Goal: Task Accomplishment & Management: Manage account settings

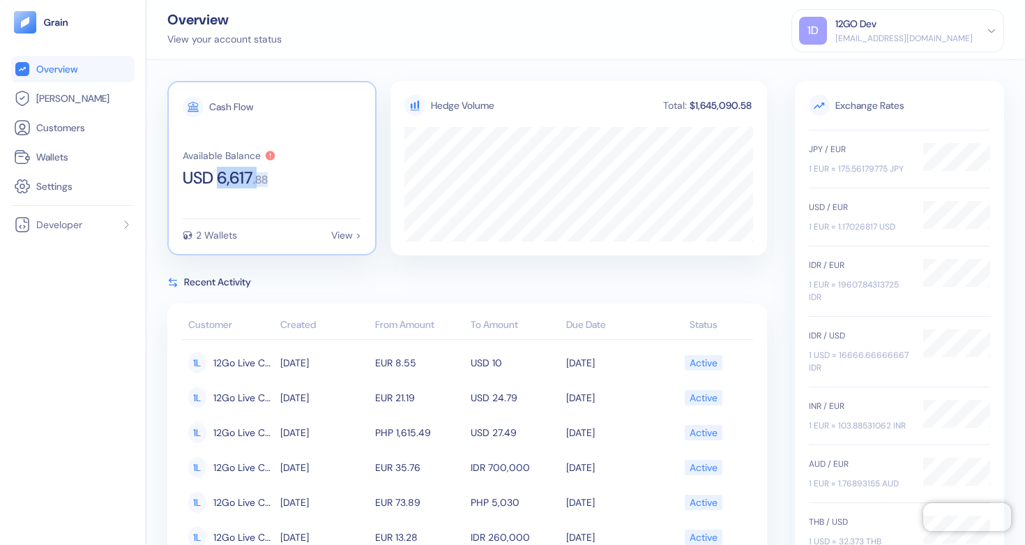
copy div "6,617 . 88"
drag, startPoint x: 218, startPoint y: 179, endPoint x: 277, endPoint y: 181, distance: 58.6
click at [277, 181] on div "Available Balance USD 6,617 . 88" at bounding box center [272, 168] width 179 height 36
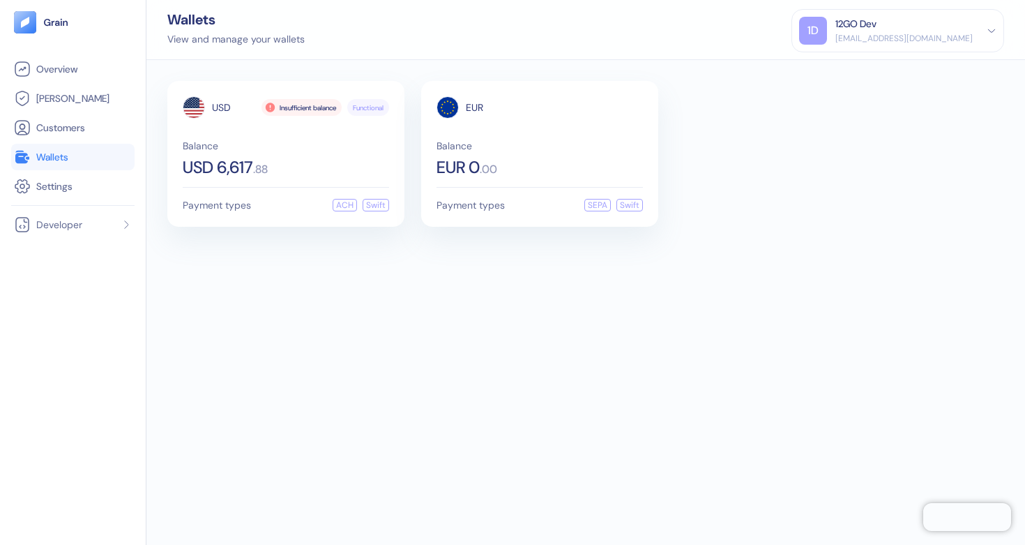
click at [894, 33] on div "[EMAIL_ADDRESS][DOMAIN_NAME]" at bounding box center [904, 38] width 137 height 13
click at [830, 68] on div "Sign Out" at bounding box center [836, 69] width 38 height 15
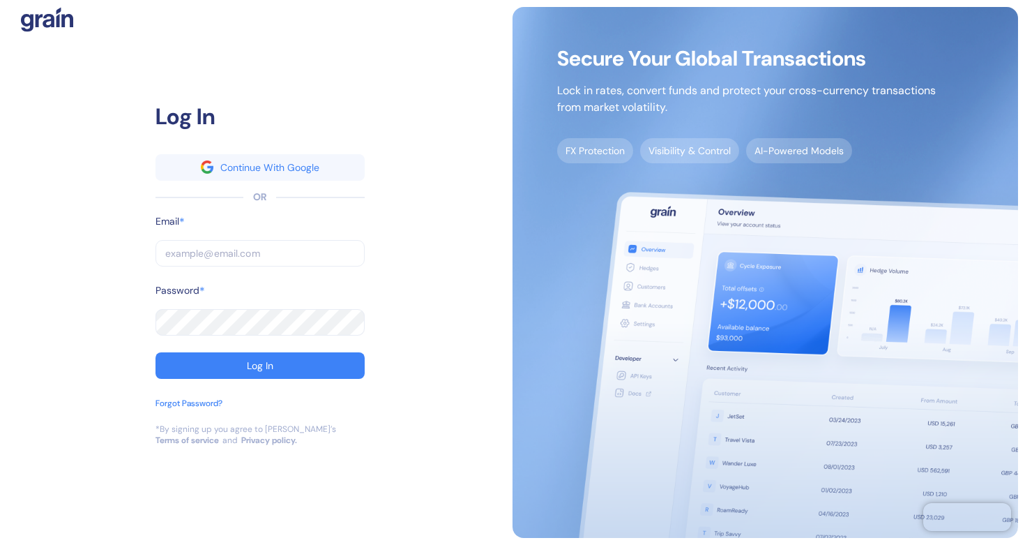
click at [218, 245] on input "text" at bounding box center [260, 253] width 209 height 27
type input "[EMAIL_ADDRESS][DOMAIN_NAME]"
